Goal: Task Accomplishment & Management: Complete application form

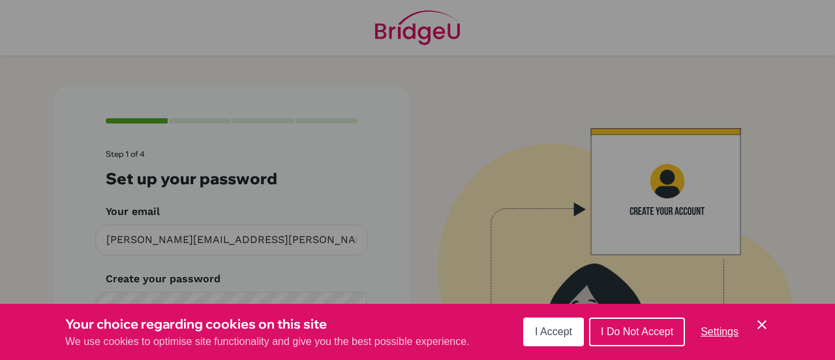
click at [557, 333] on span "I Accept" at bounding box center [553, 331] width 37 height 11
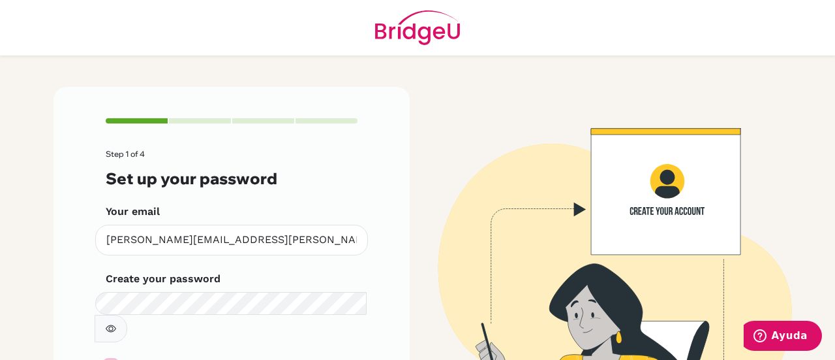
click at [106, 359] on input "checkbox" at bounding box center [111, 365] width 10 height 10
checkbox input "true"
